Goal: Find contact information: Find contact information

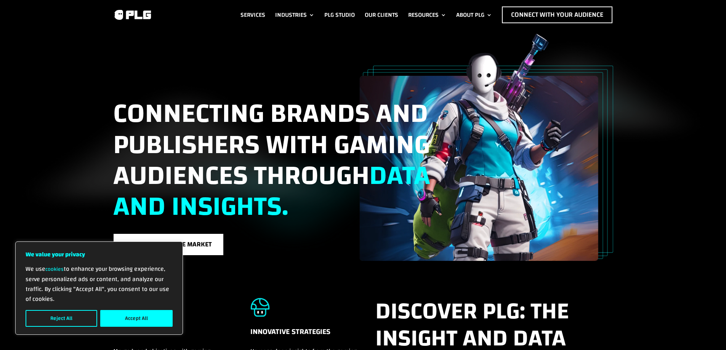
click at [142, 14] on img at bounding box center [132, 14] width 38 height 11
click at [475, 49] on link "Contact us" at bounding box center [485, 50] width 69 height 13
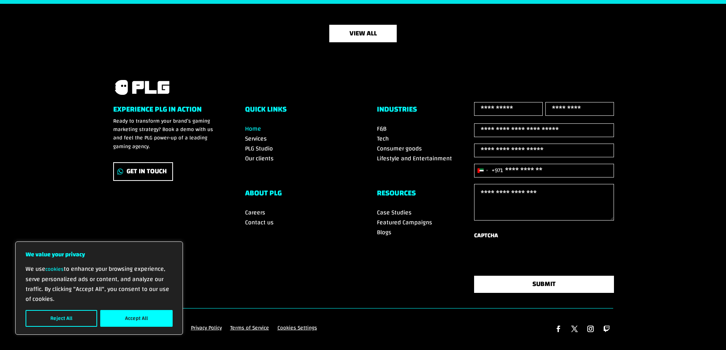
scroll to position [2653, 0]
